Goal: Task Accomplishment & Management: Use online tool/utility

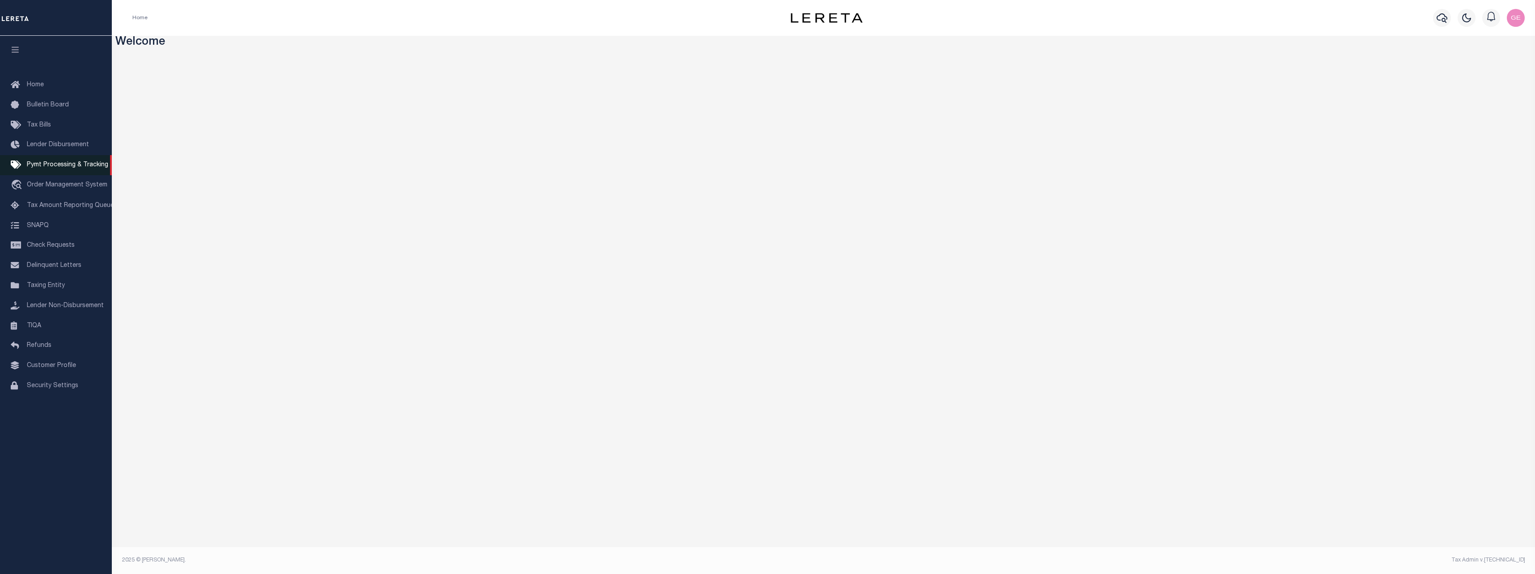
click at [55, 166] on span "Pymt Processing & Tracking" at bounding box center [67, 165] width 81 height 6
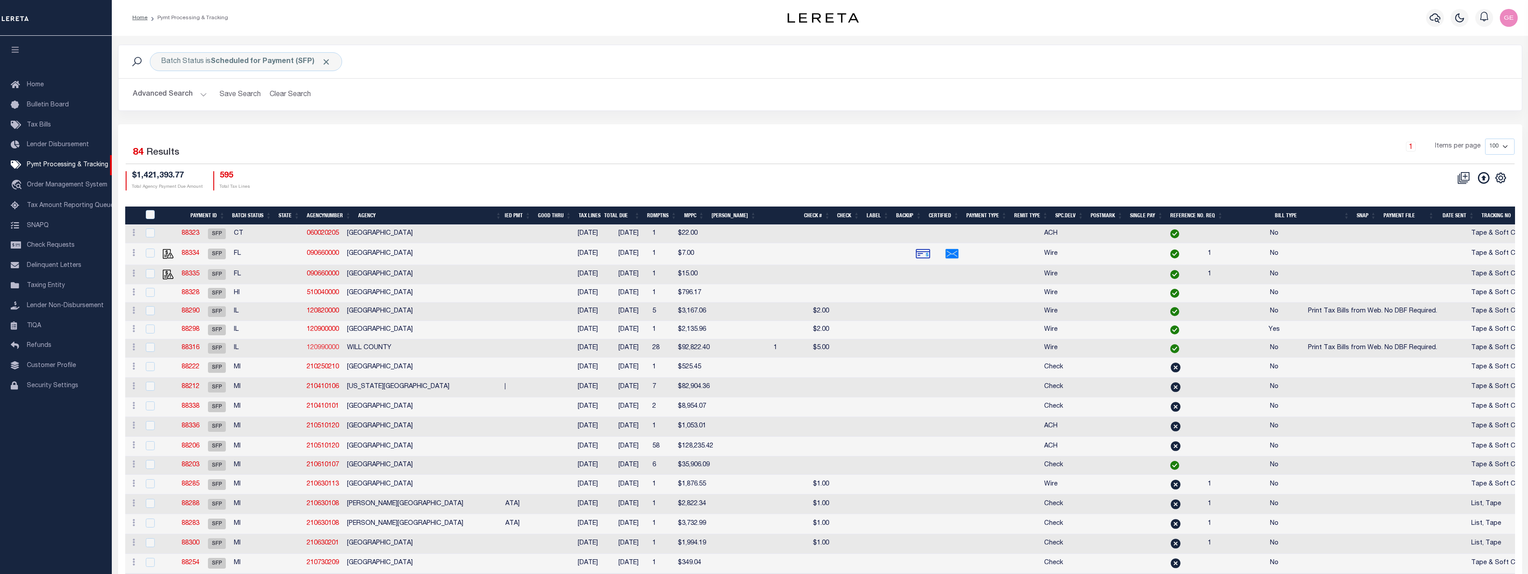
click at [330, 350] on link "120990000" at bounding box center [323, 348] width 32 height 6
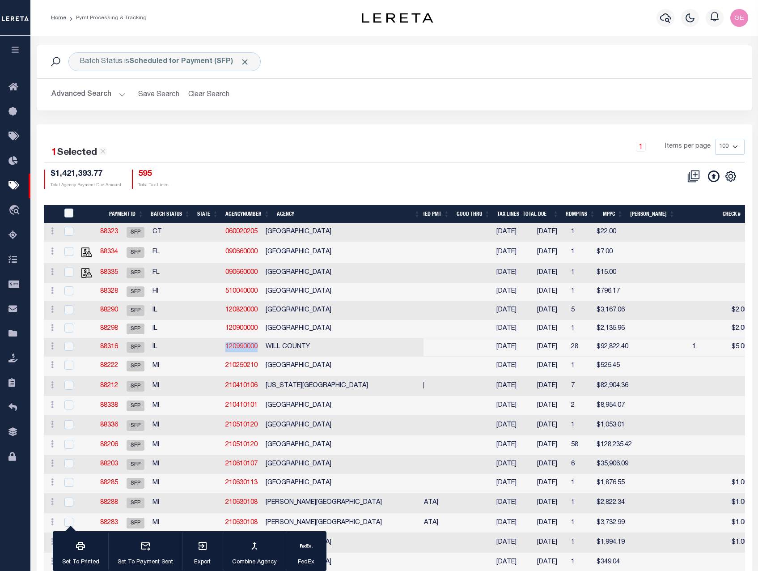
drag, startPoint x: 267, startPoint y: 341, endPoint x: 226, endPoint y: 345, distance: 41.3
click at [226, 345] on td "120990000" at bounding box center [242, 347] width 40 height 18
checkbox input "false"
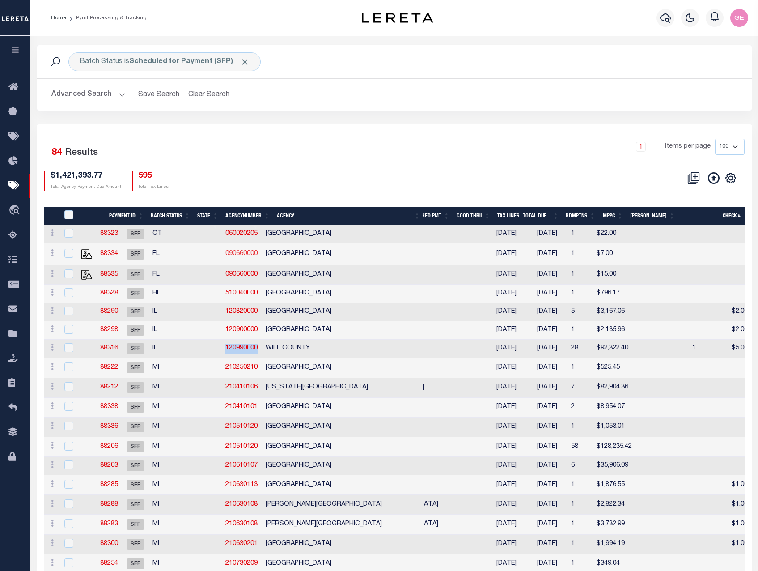
copy link "120990000"
click at [123, 97] on button "Advanced Search" at bounding box center [88, 94] width 74 height 17
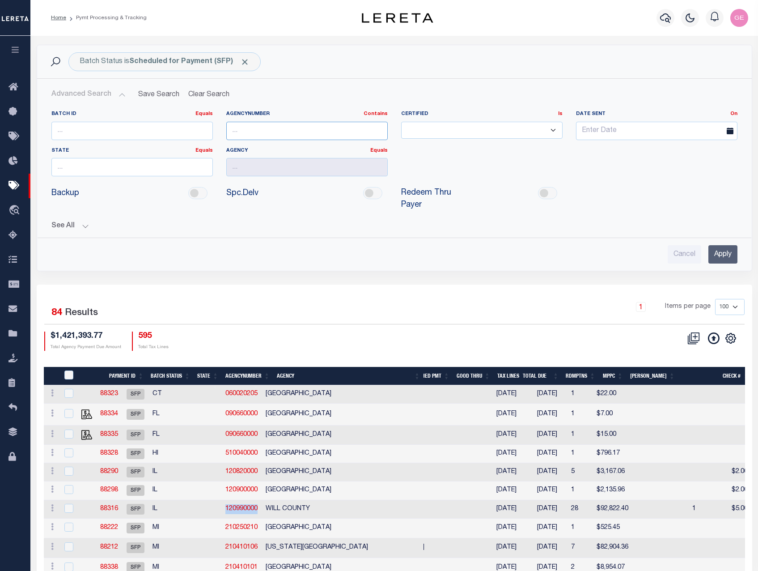
click at [257, 131] on input "text" at bounding box center [306, 131] width 161 height 18
paste input "120990000"
type input "120990000"
click at [733, 250] on input "Apply" at bounding box center [722, 254] width 29 height 18
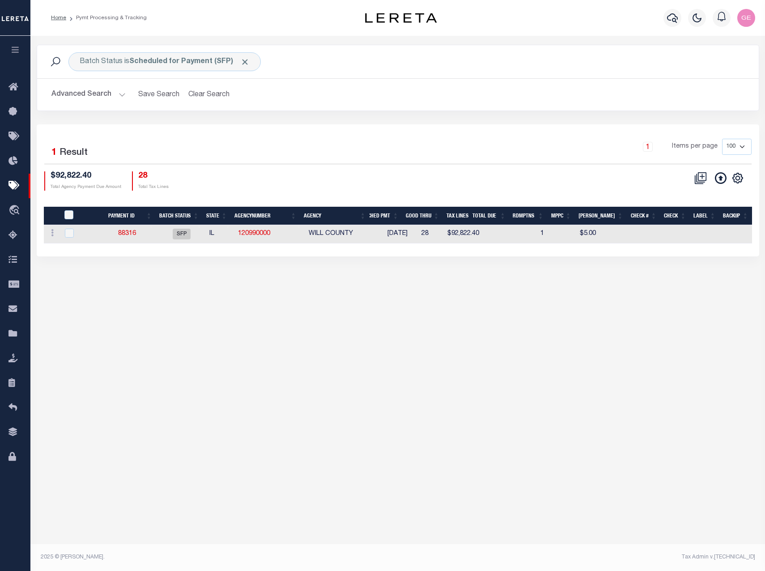
drag, startPoint x: 396, startPoint y: 252, endPoint x: 487, endPoint y: 247, distance: 90.9
click at [487, 247] on div "1 Selected 1 Result 1 Items per page 100 200 500 1000 $92,822.40" at bounding box center [398, 189] width 722 height 131
drag, startPoint x: 149, startPoint y: 234, endPoint x: 117, endPoint y: 233, distance: 32.3
click at [117, 233] on td "88316" at bounding box center [127, 234] width 62 height 18
checkbox input "true"
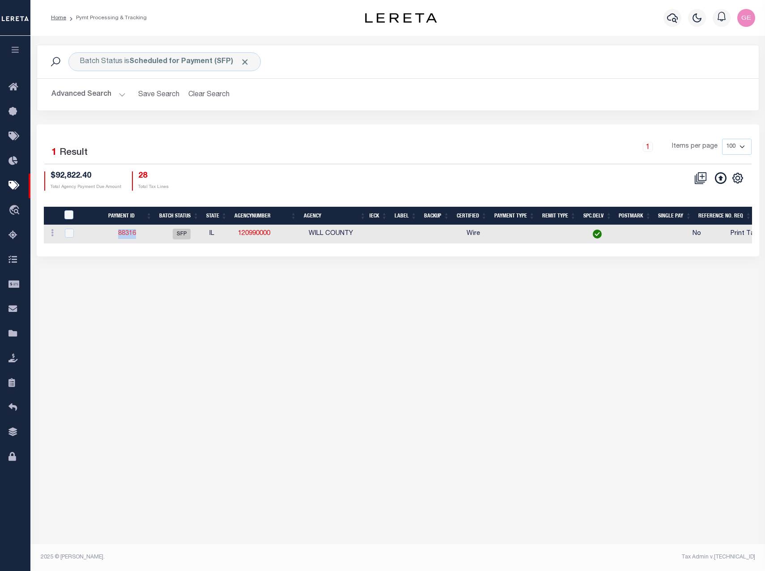
checkbox input "true"
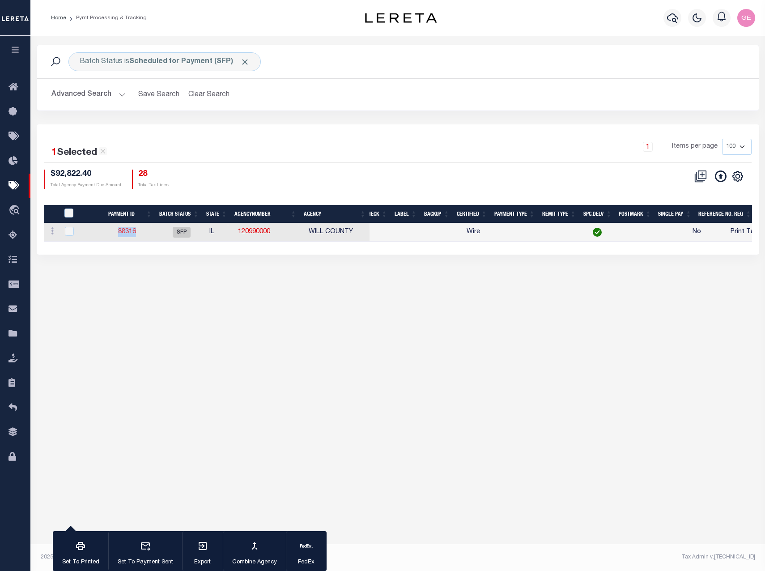
copy link "88316"
click at [152, 234] on td "88316" at bounding box center [127, 232] width 62 height 18
checkbox input "false"
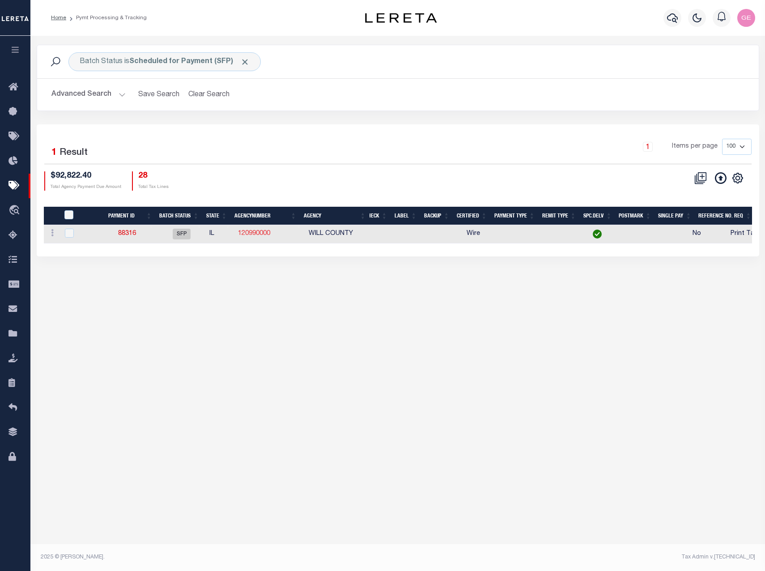
click at [250, 236] on link "120990000" at bounding box center [254, 233] width 32 height 6
checkbox input "true"
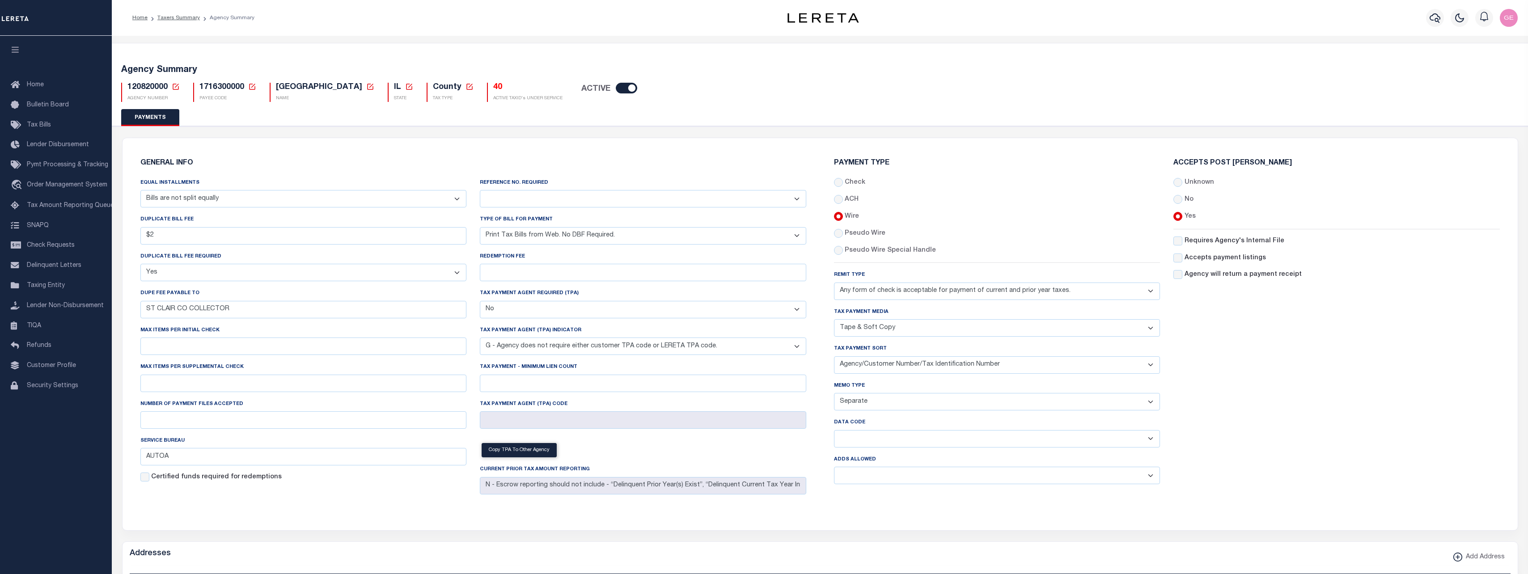
select select "68"
select select "true"
select select "36"
select select "false"
select select "7"
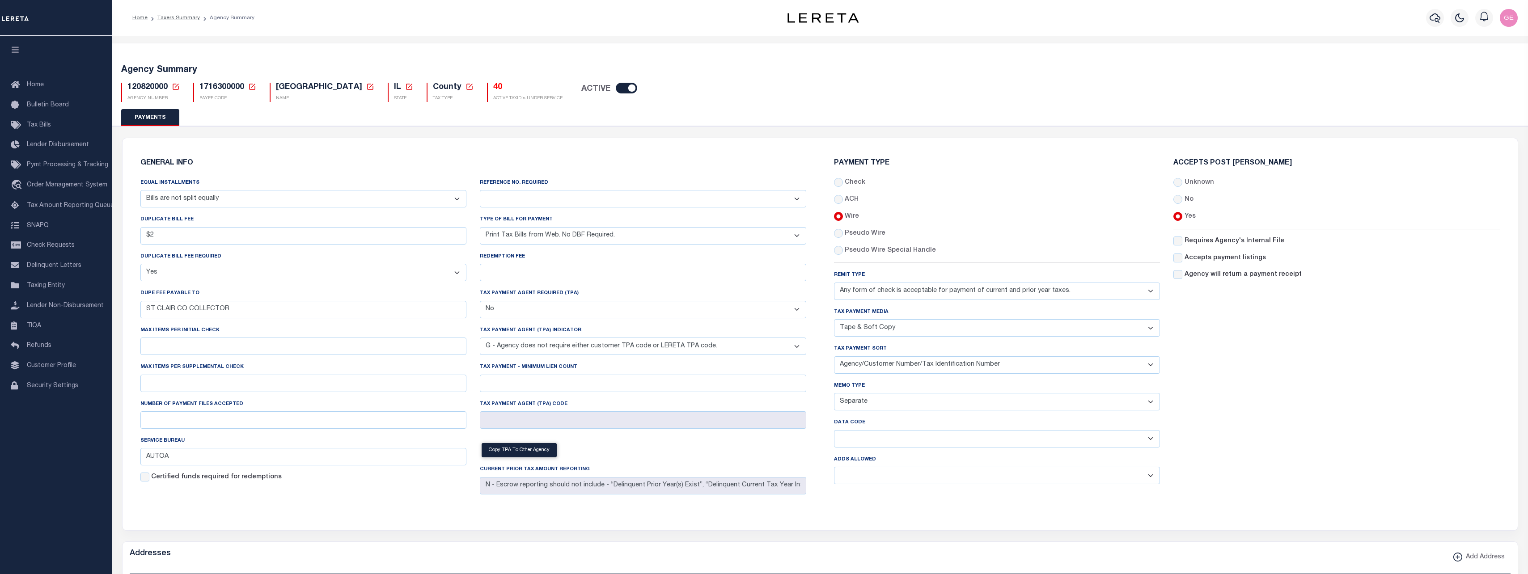
select select "70"
select select "44"
select select "49"
select select "60"
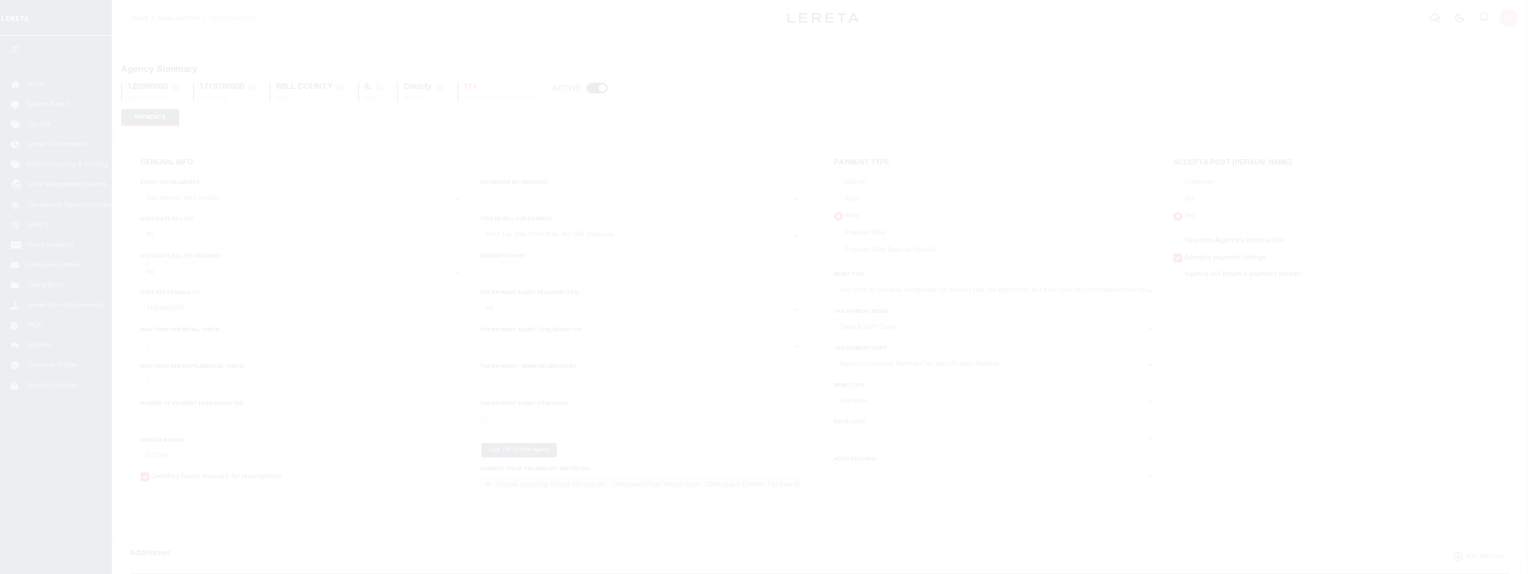
select select "68"
select select "false"
select select "36"
select select "false"
select select "72"
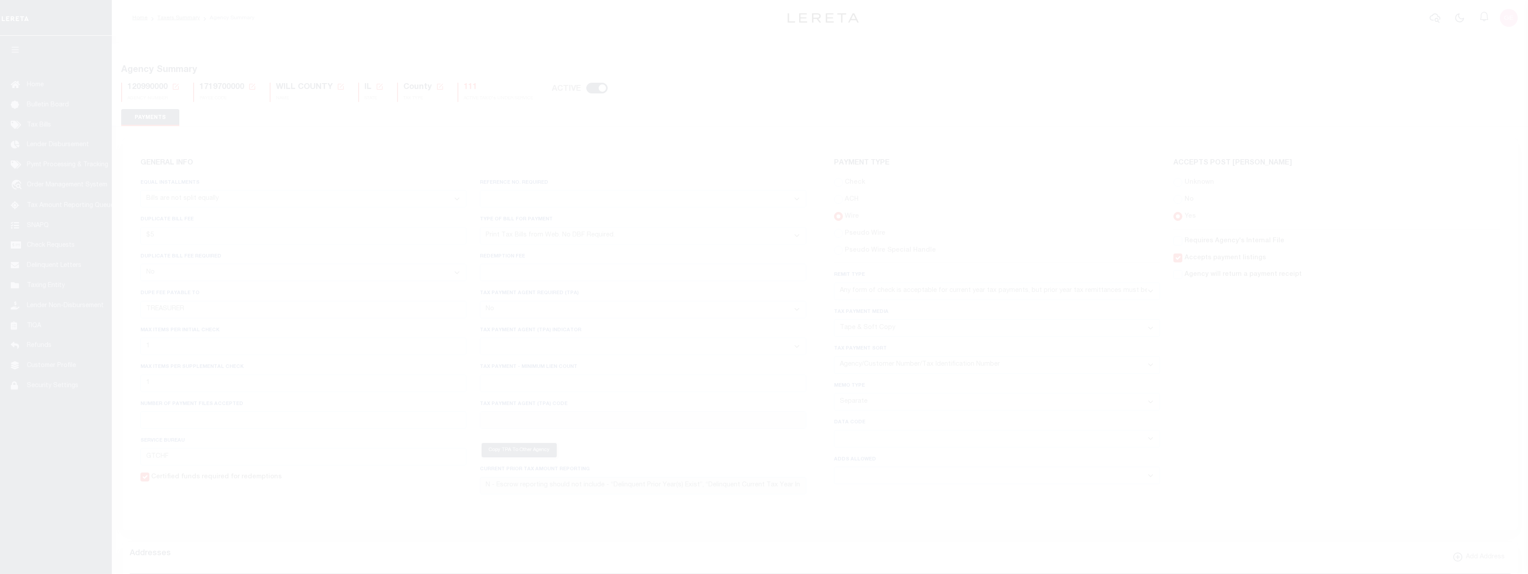
select select "44"
select select "49"
select select "60"
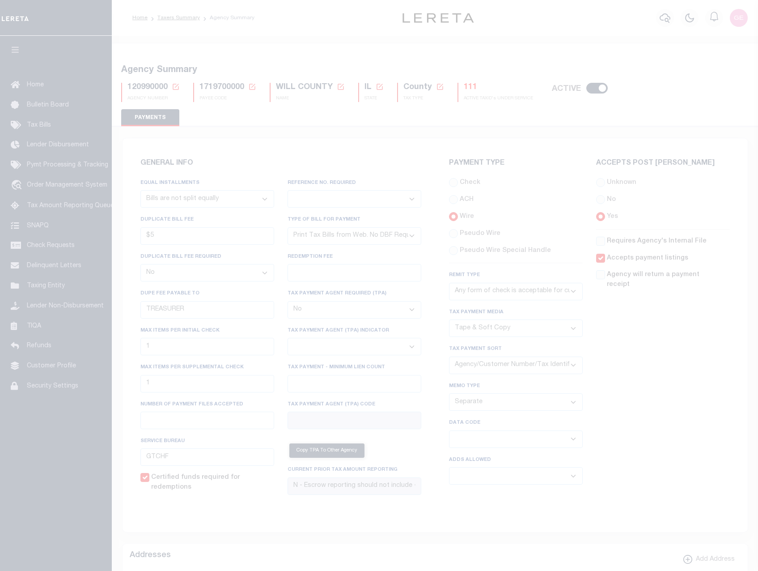
select select "68"
select select "false"
select select "36"
select select "false"
select select "72"
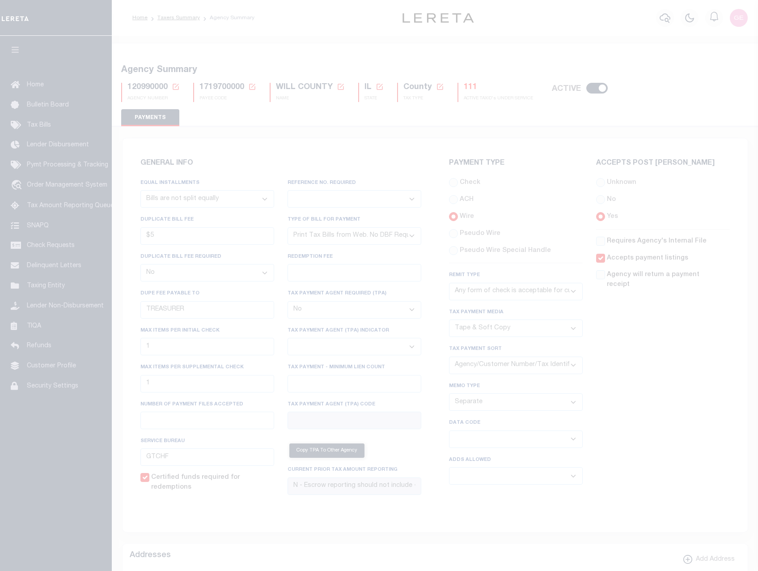
select select "44"
select select "49"
select select "60"
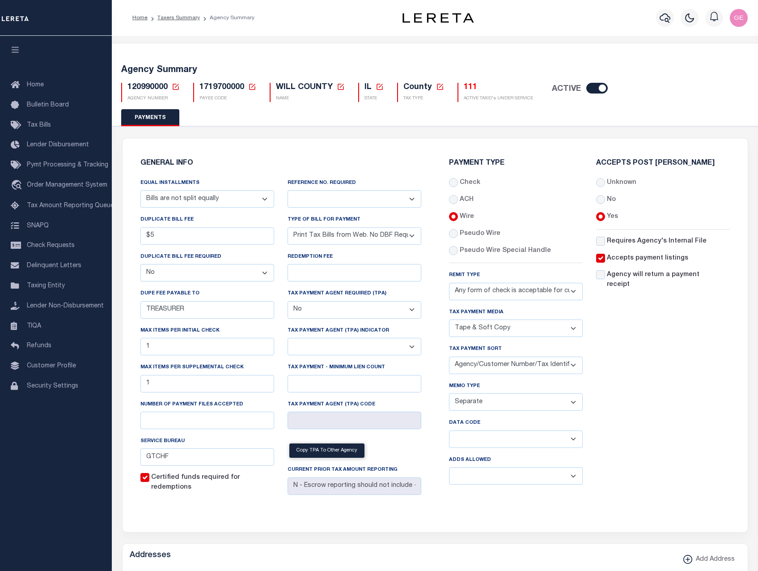
click at [239, 89] on span "1719700000" at bounding box center [221, 87] width 45 height 8
copy h5 "1719700000"
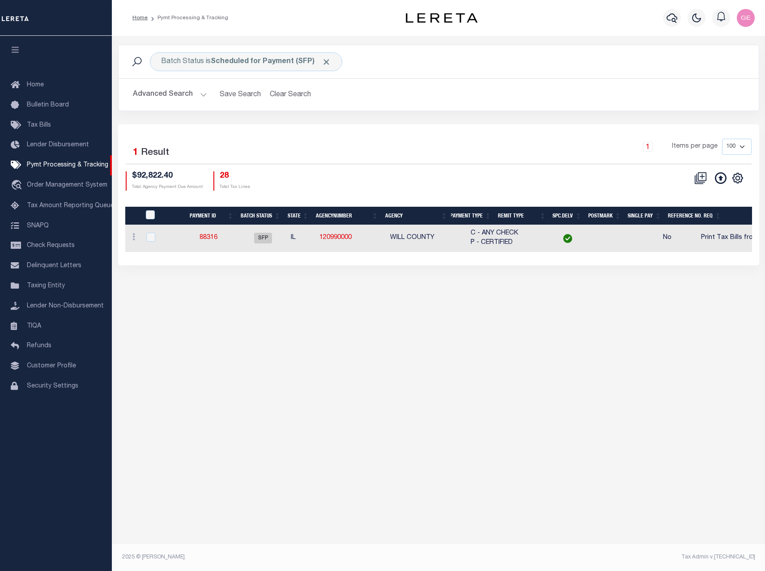
scroll to position [0, 428]
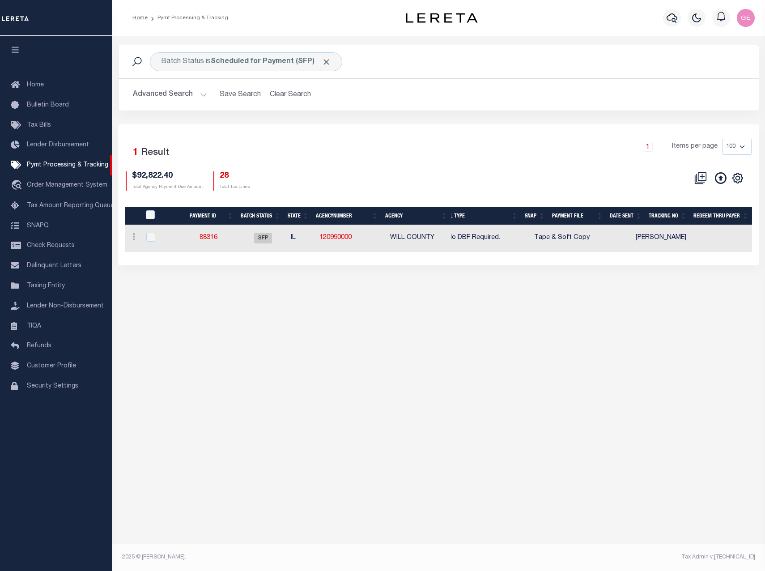
drag, startPoint x: 616, startPoint y: 261, endPoint x: 548, endPoint y: 261, distance: 67.5
click at [549, 262] on div "Selected 1 Result 1 Items per page 100 200 500 1000 $92,822.40 28" at bounding box center [438, 194] width 641 height 140
drag, startPoint x: 220, startPoint y: 238, endPoint x: 191, endPoint y: 235, distance: 29.7
click at [191, 235] on td "88316" at bounding box center [209, 238] width 62 height 27
checkbox input "true"
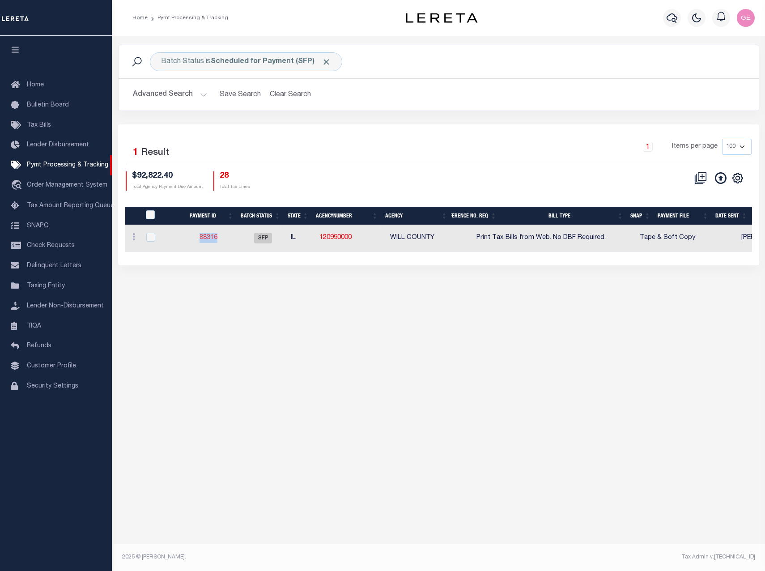
checkbox input "true"
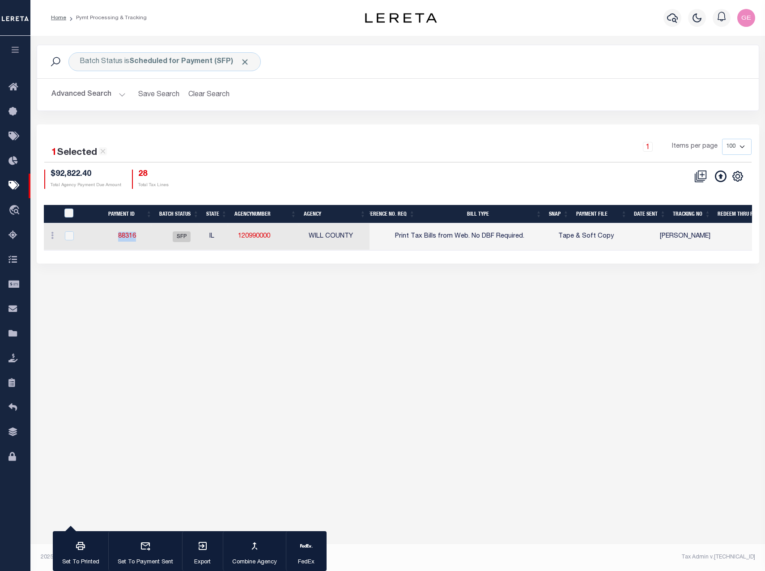
copy link "88316"
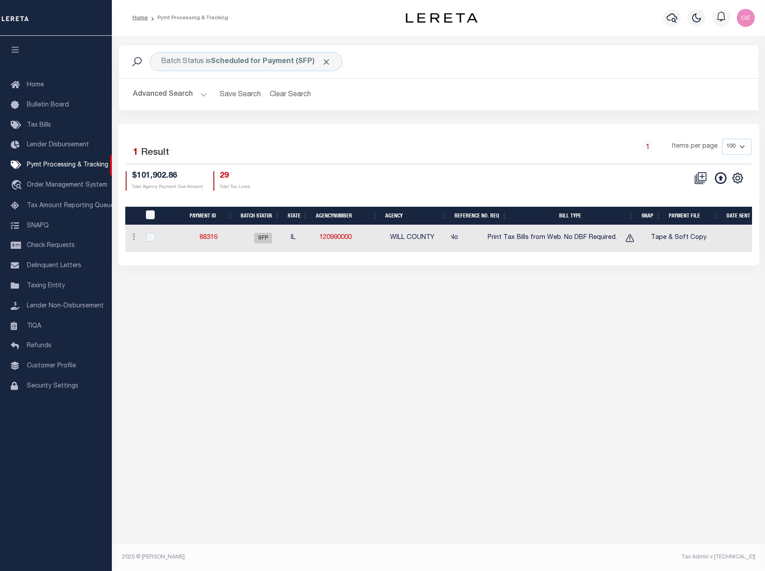
click at [636, 240] on icon at bounding box center [630, 238] width 12 height 12
checkbox input "true"
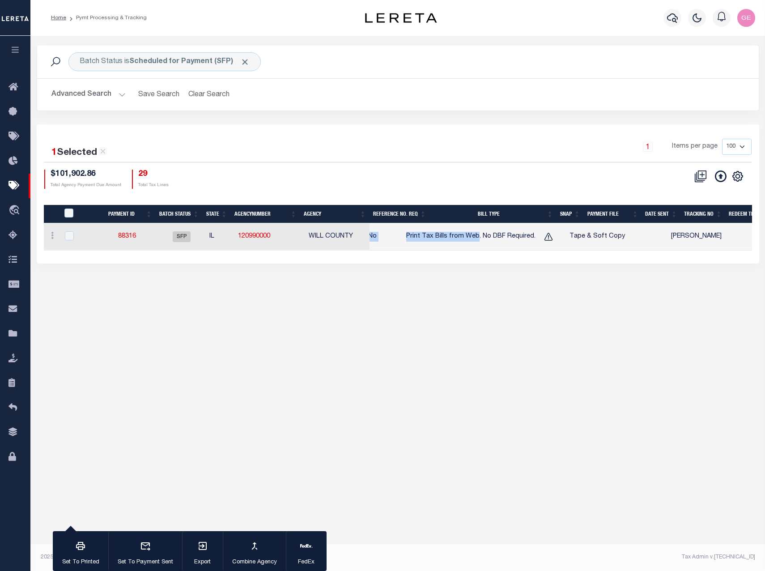
drag, startPoint x: 494, startPoint y: 248, endPoint x: 477, endPoint y: 255, distance: 18.4
click at [477, 250] on div "Payment ID Batch Status State AgencyNumber Agency SCHED PMT Good Thru Tax Lines…" at bounding box center [398, 236] width 708 height 27
click at [475, 257] on div "1 Selected 1 Result 1 Items per page 100 200 500 1000 $101,902.86" at bounding box center [398, 193] width 722 height 139
drag, startPoint x: 599, startPoint y: 250, endPoint x: 526, endPoint y: 259, distance: 73.0
click at [526, 259] on div "1 Selected 1 Result 1 Items per page 100 200 500 1000 $101,902.86" at bounding box center [398, 193] width 722 height 139
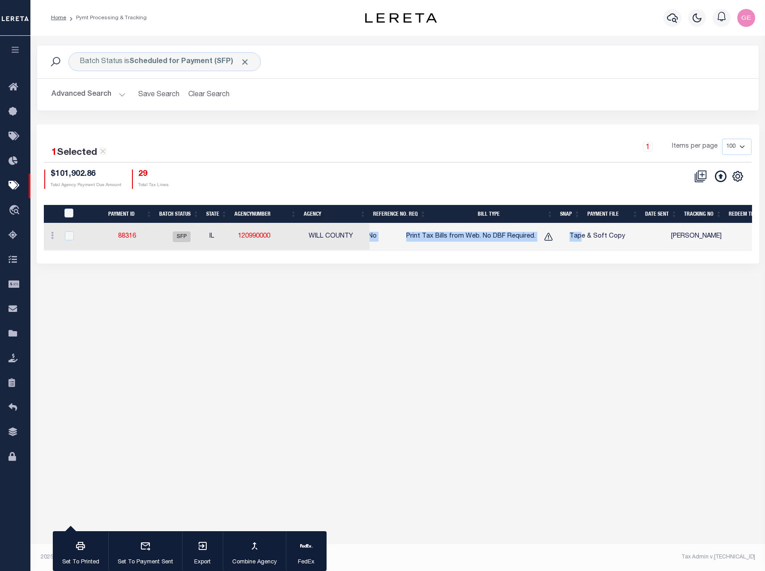
click at [525, 260] on div "1 Selected 1 Result 1 Items per page 100 200 500 1000 $101,902.86" at bounding box center [398, 193] width 722 height 139
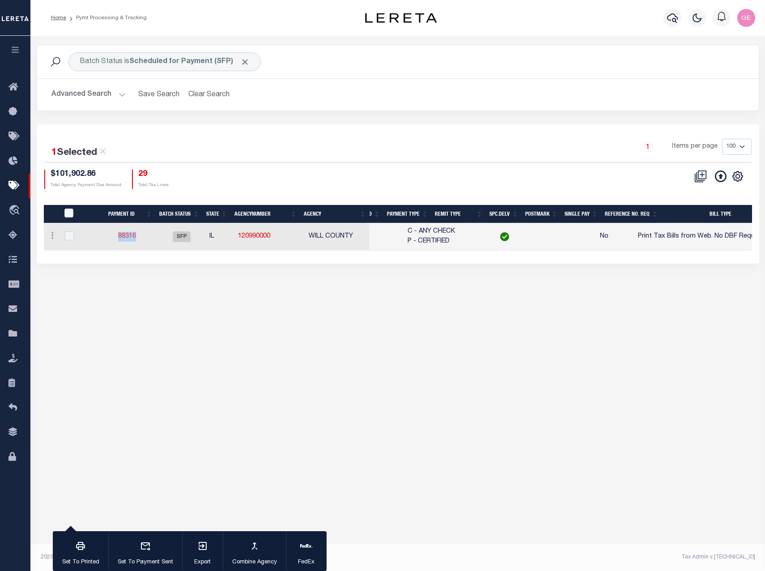
drag, startPoint x: 144, startPoint y: 235, endPoint x: 116, endPoint y: 238, distance: 28.7
click at [116, 238] on td "88316" at bounding box center [127, 236] width 62 height 27
checkbox input "false"
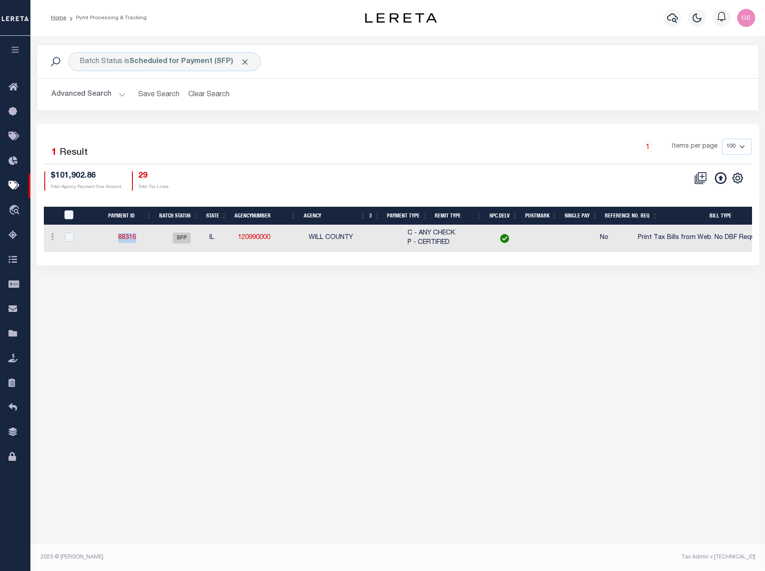
copy link "88316"
